Goal: Information Seeking & Learning: Learn about a topic

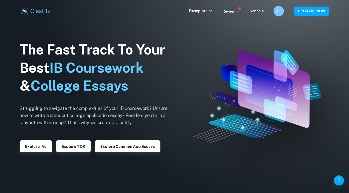
click at [279, 12] on h6 "[PERSON_NAME]" at bounding box center [279, 11] width 6 height 6
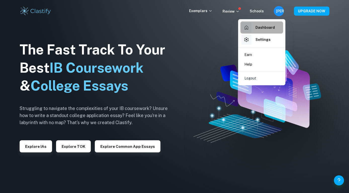
click at [265, 31] on div "Dashboard" at bounding box center [258, 27] width 33 height 10
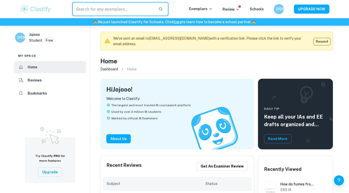
click at [115, 10] on input "text" at bounding box center [113, 9] width 82 height 14
type input "history ia"
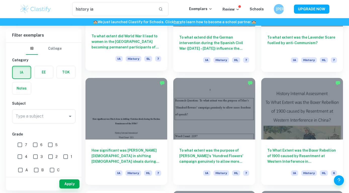
scroll to position [542, 0]
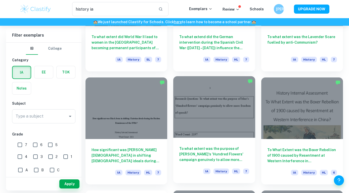
click at [188, 154] on h6 "To what extent was the purpose of [PERSON_NAME]'s 'Hundred Flowers' campaign ge…" at bounding box center [214, 154] width 70 height 17
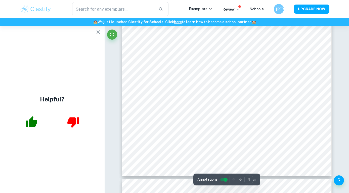
scroll to position [1015, 0]
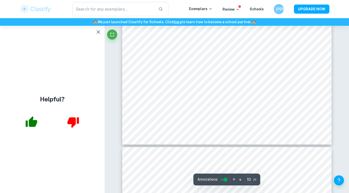
type input "11"
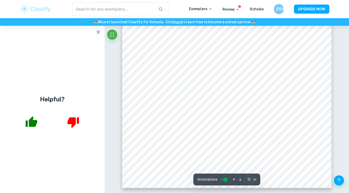
scroll to position [2953, 0]
